Goal: Information Seeking & Learning: Compare options

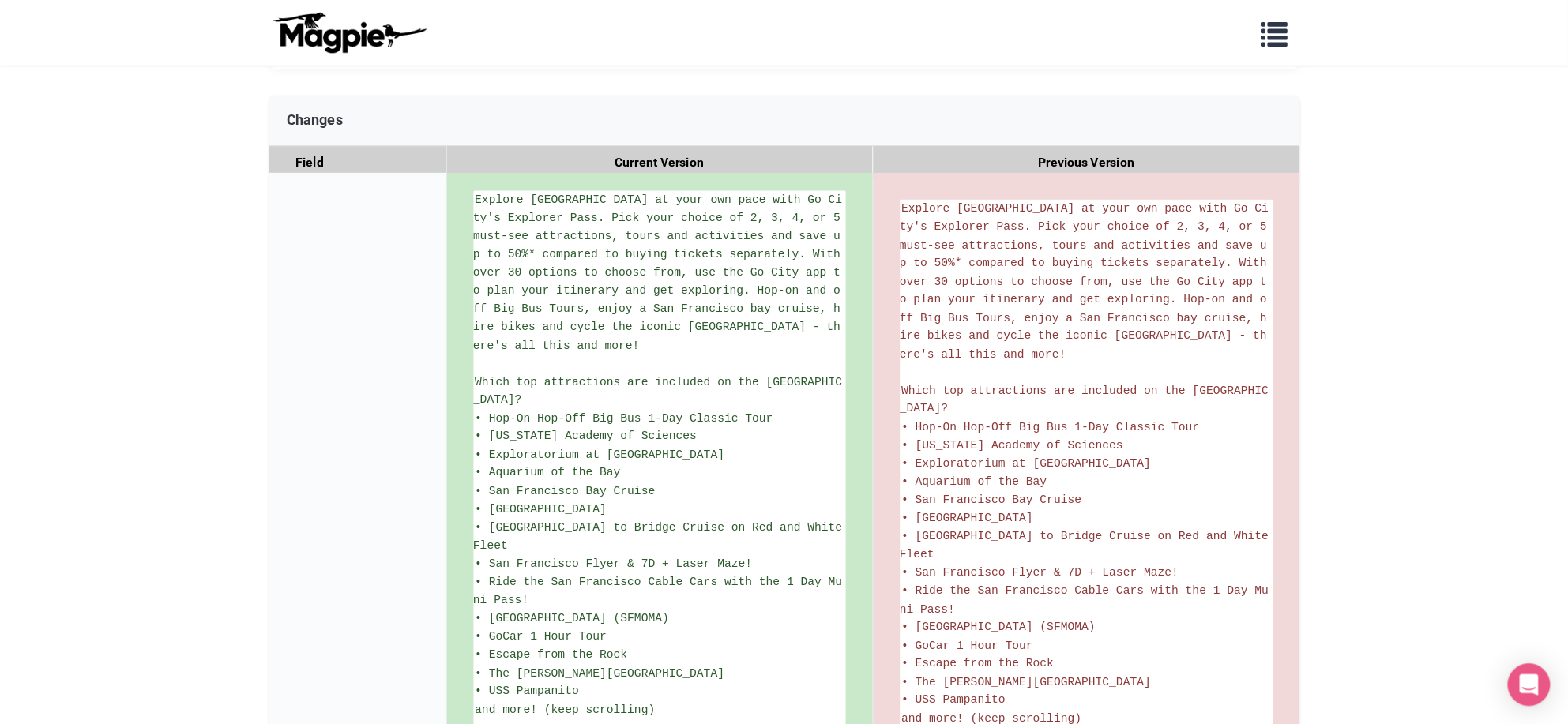
scroll to position [226, 0]
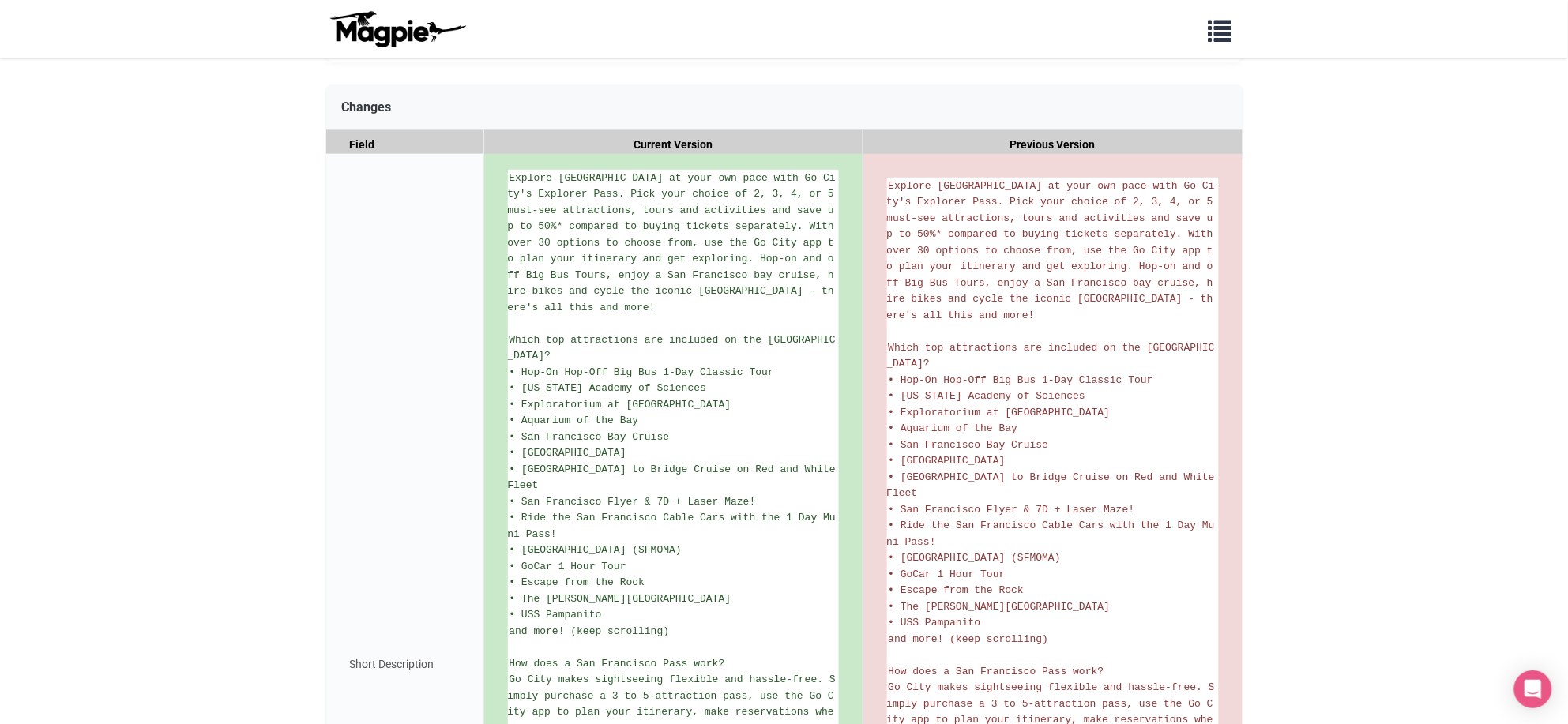
click at [1254, 385] on body "Problems we solve Products Content Management and Distribution Magpie for Resel…" at bounding box center [784, 515] width 1568 height 1482
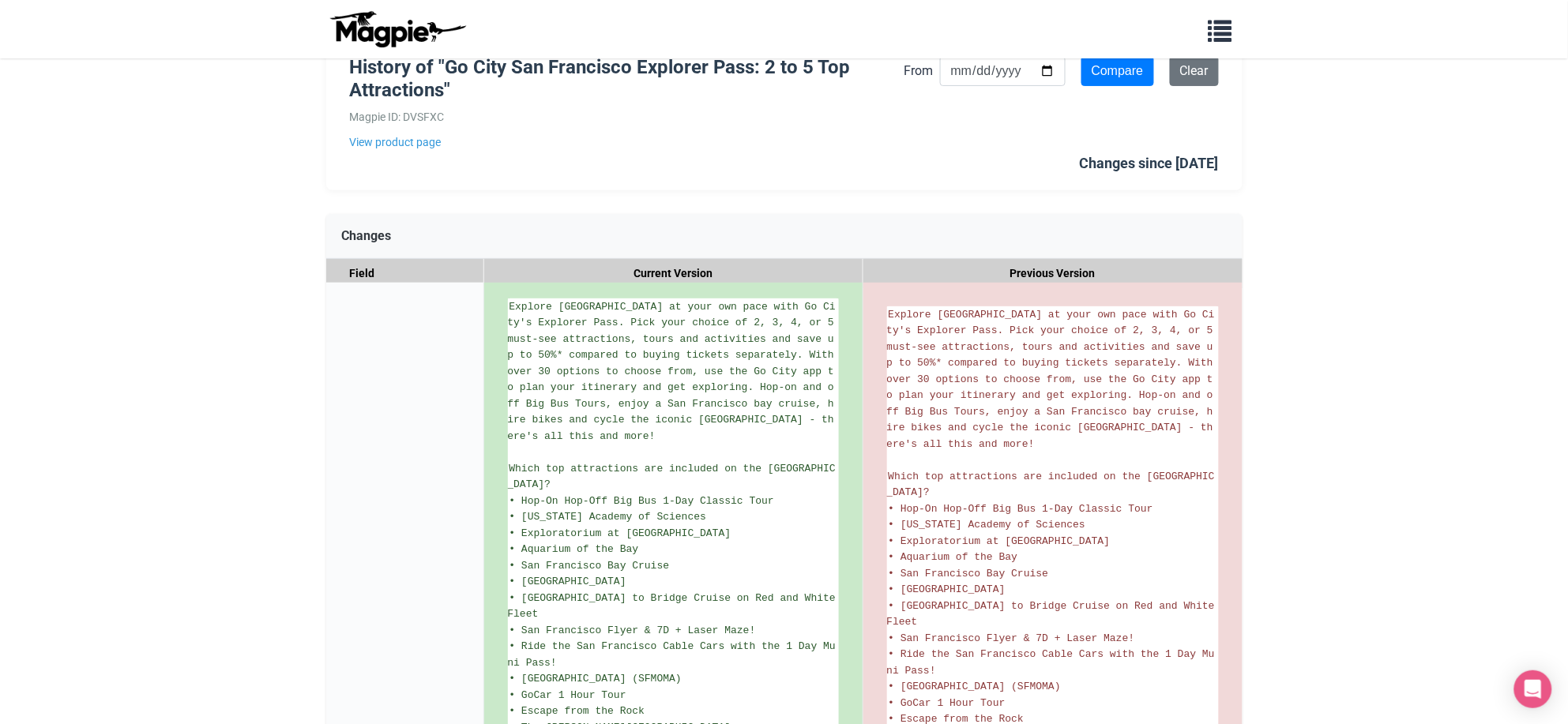
scroll to position [99, 0]
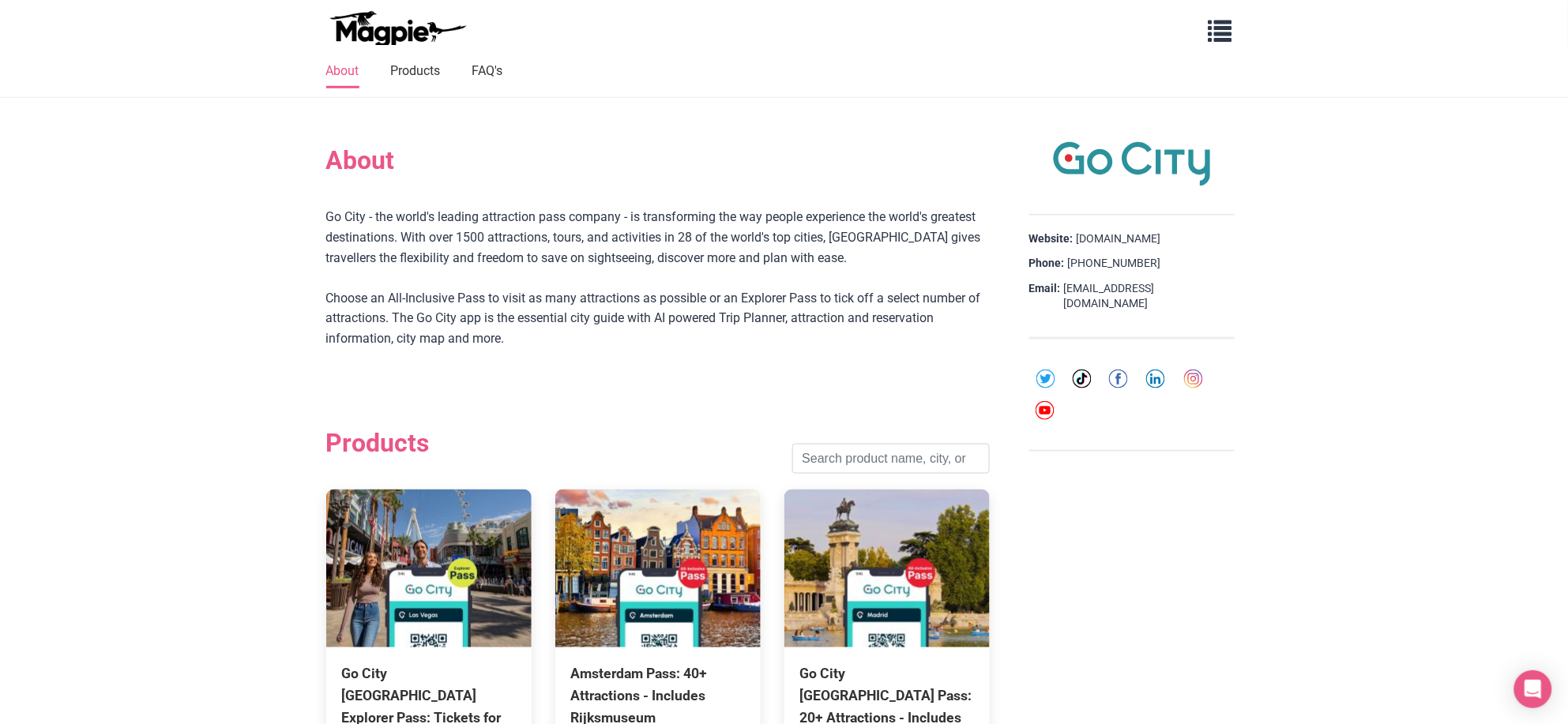
scroll to position [474, 0]
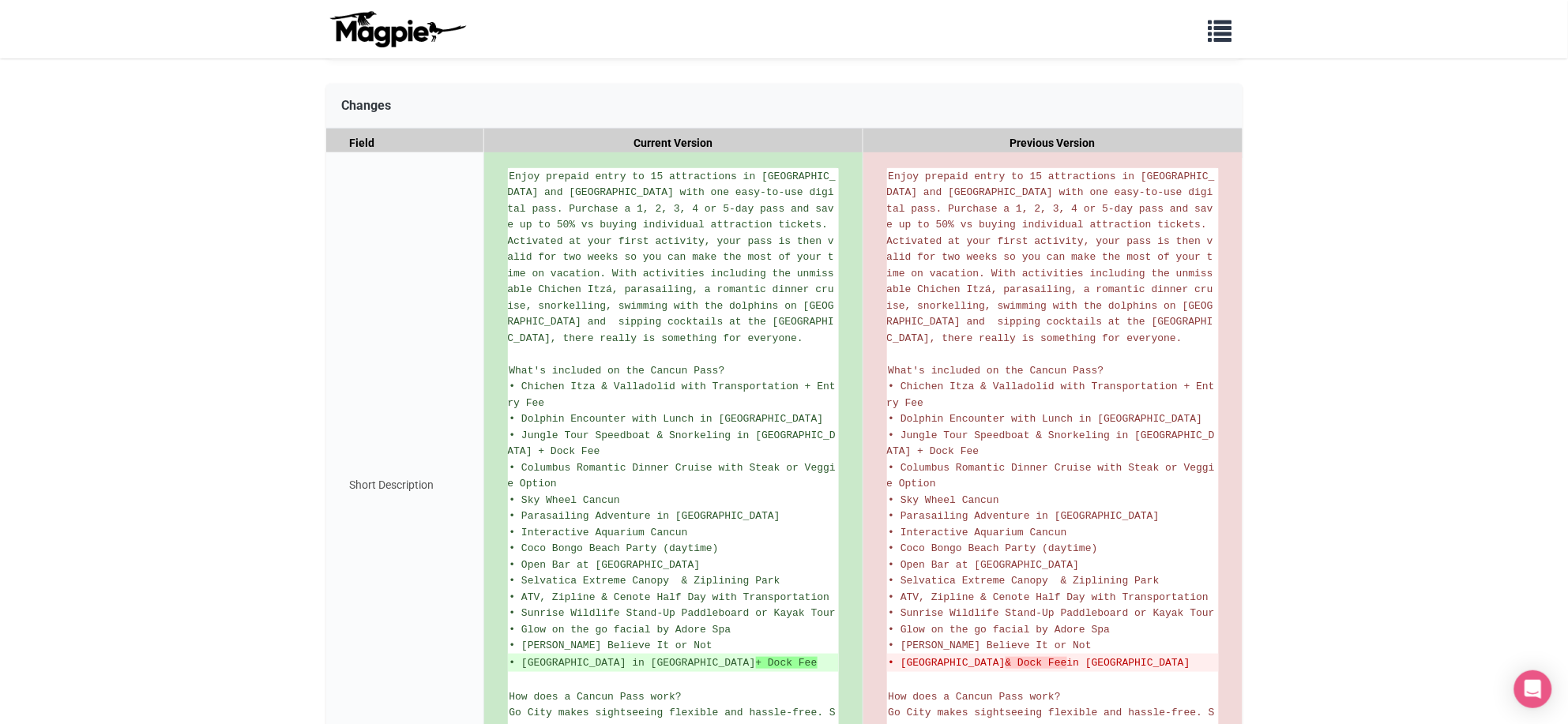
scroll to position [197, 0]
